Goal: Task Accomplishment & Management: Manage account settings

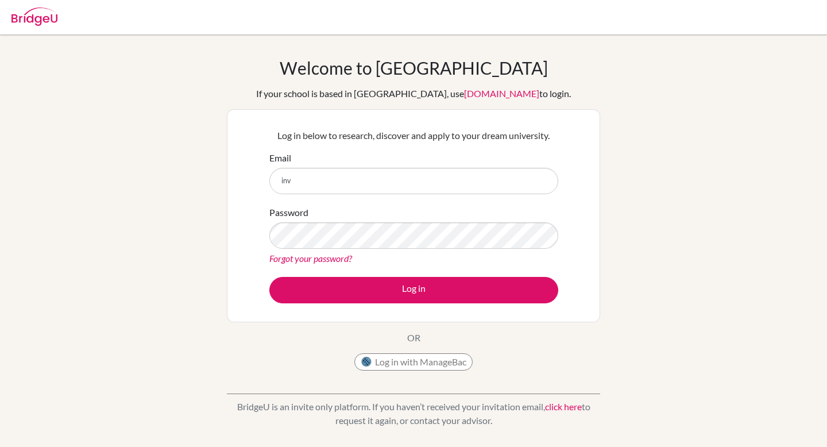
type input "inv"
click at [326, 259] on link "Forgot your password?" at bounding box center [310, 258] width 83 height 11
drag, startPoint x: 296, startPoint y: 183, endPoint x: 260, endPoint y: 183, distance: 36.2
click at [261, 183] on div "Log in below to research, discover and apply to your dream university. Email in…" at bounding box center [413, 215] width 373 height 213
type input "[PERSON_NAME][EMAIL_ADDRESS][PERSON_NAME][DOMAIN_NAME]"
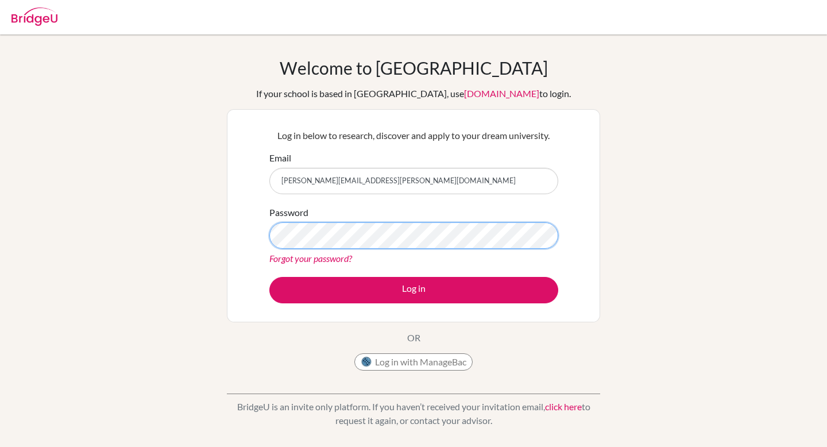
click at [269, 277] on button "Log in" at bounding box center [413, 290] width 289 height 26
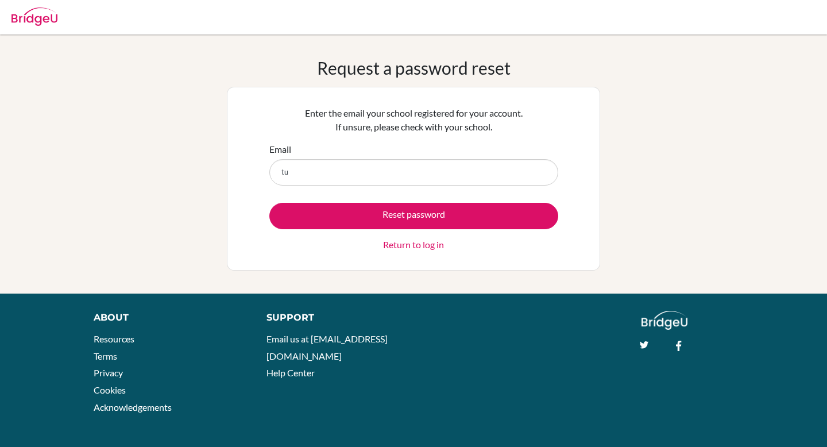
type input "t"
type input "[PERSON_NAME][EMAIL_ADDRESS][PERSON_NAME][DOMAIN_NAME]"
